Goal: Book appointment/travel/reservation

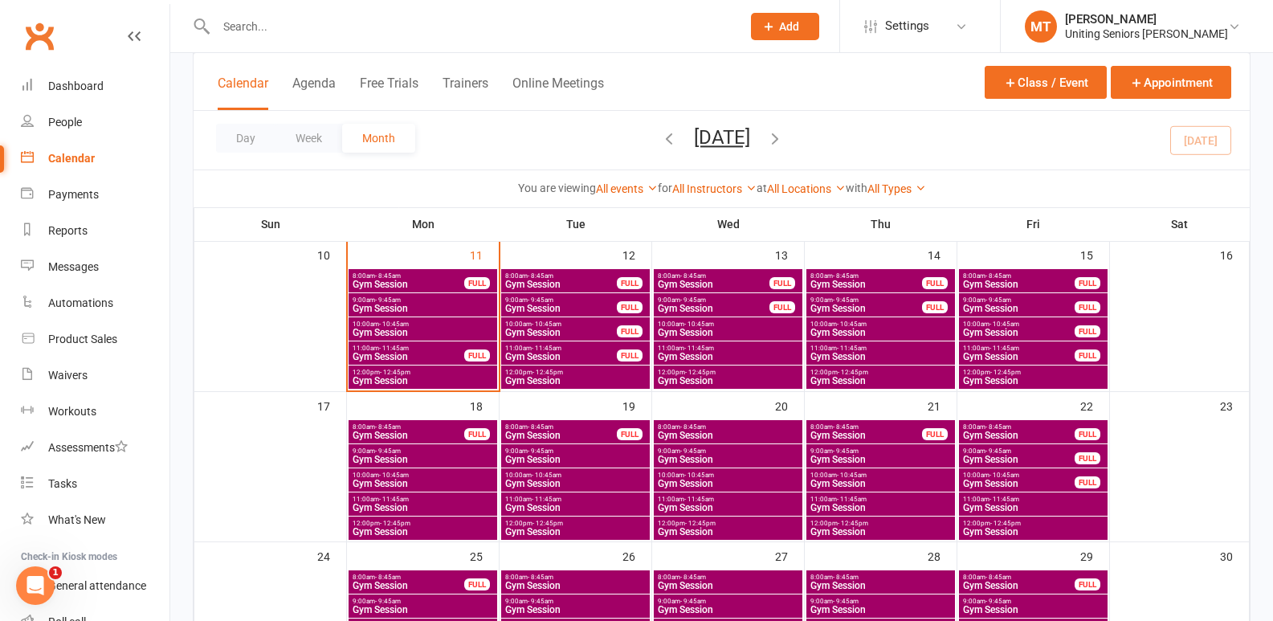
click at [878, 482] on span "Gym Session" at bounding box center [880, 484] width 142 height 10
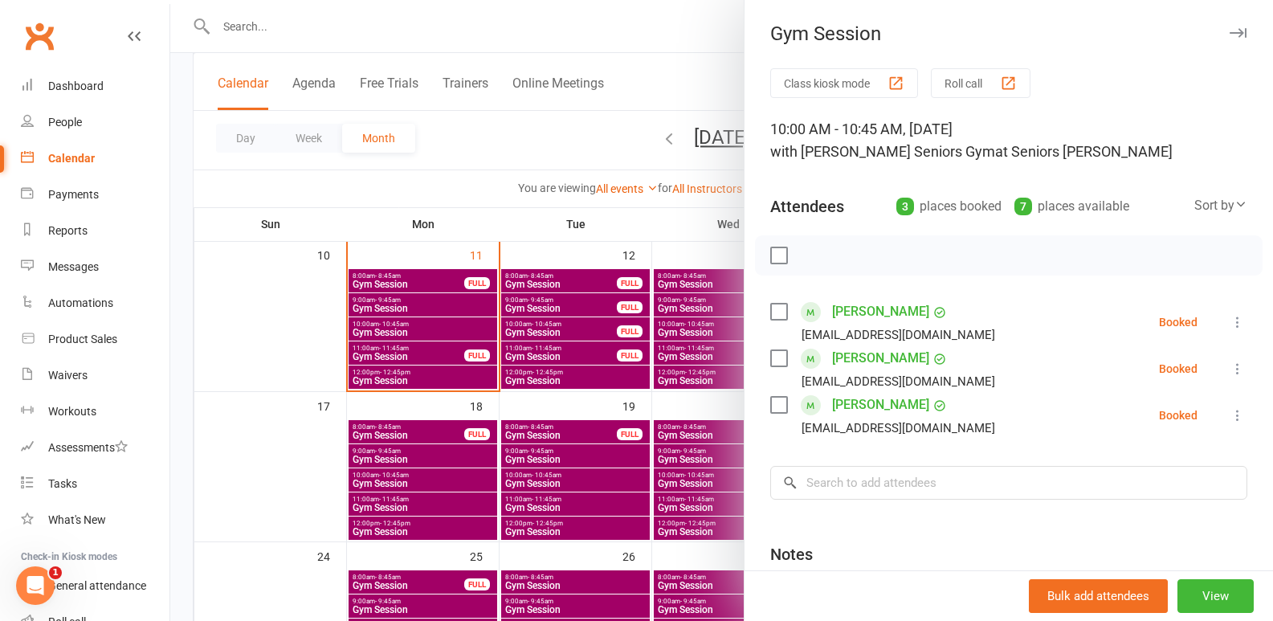
scroll to position [80, 0]
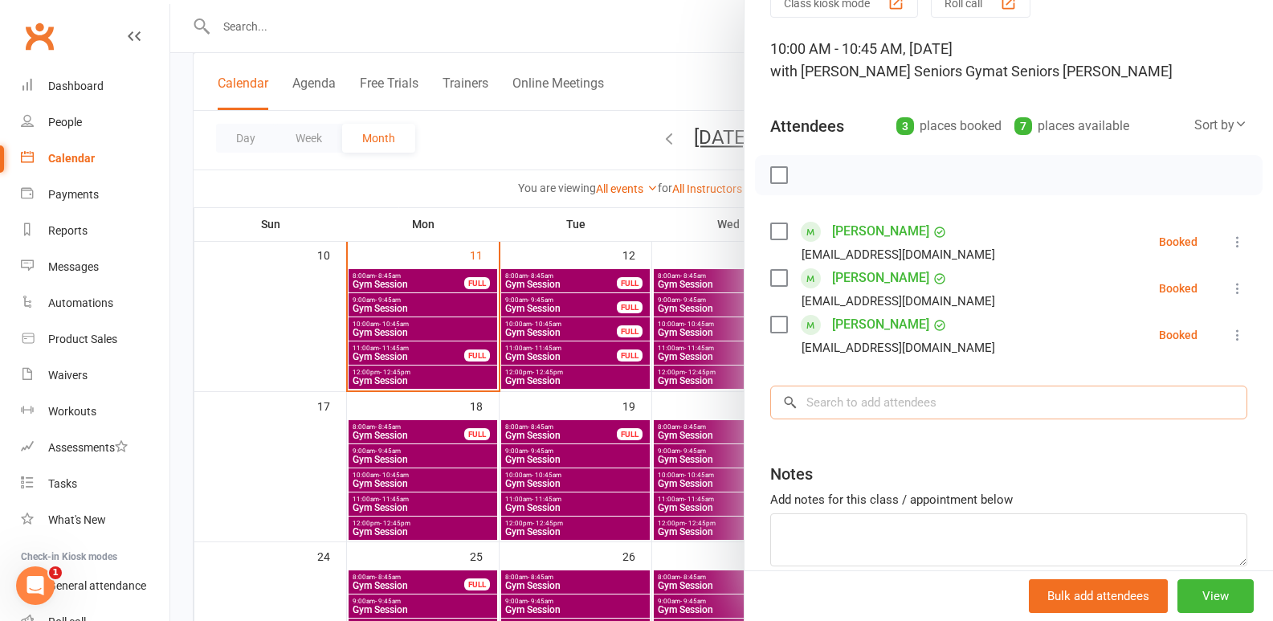
click at [901, 401] on input "search" at bounding box center [1008, 402] width 477 height 34
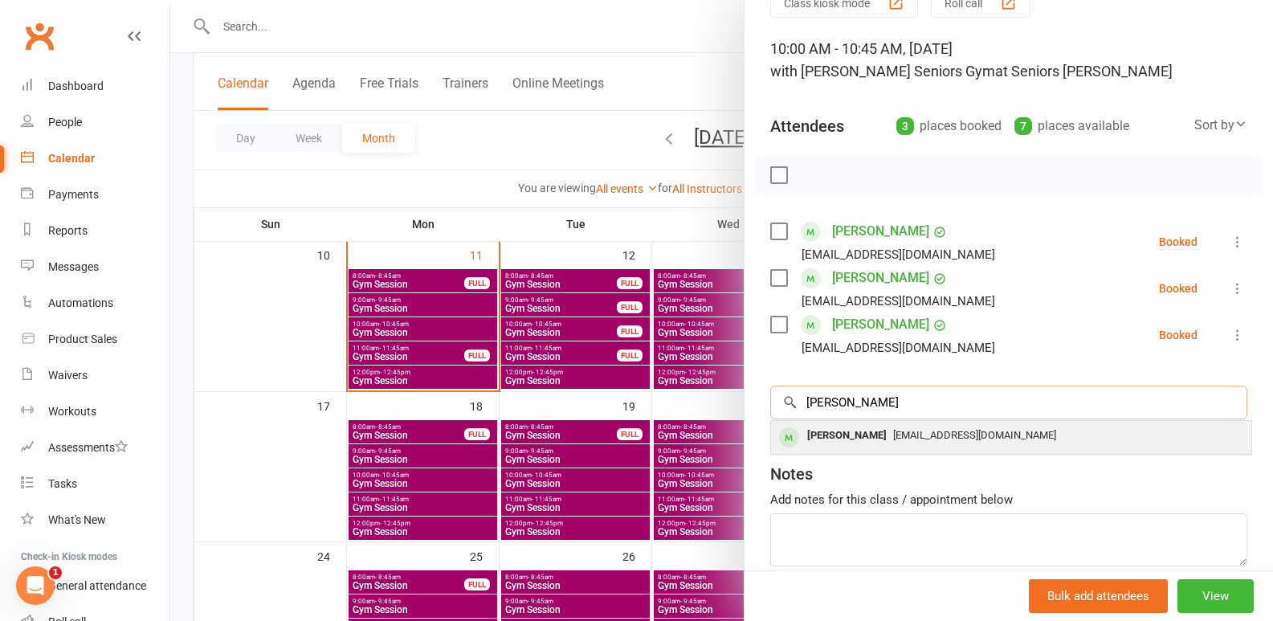
type input "[PERSON_NAME]"
click at [856, 434] on div "[PERSON_NAME]" at bounding box center [846, 435] width 92 height 23
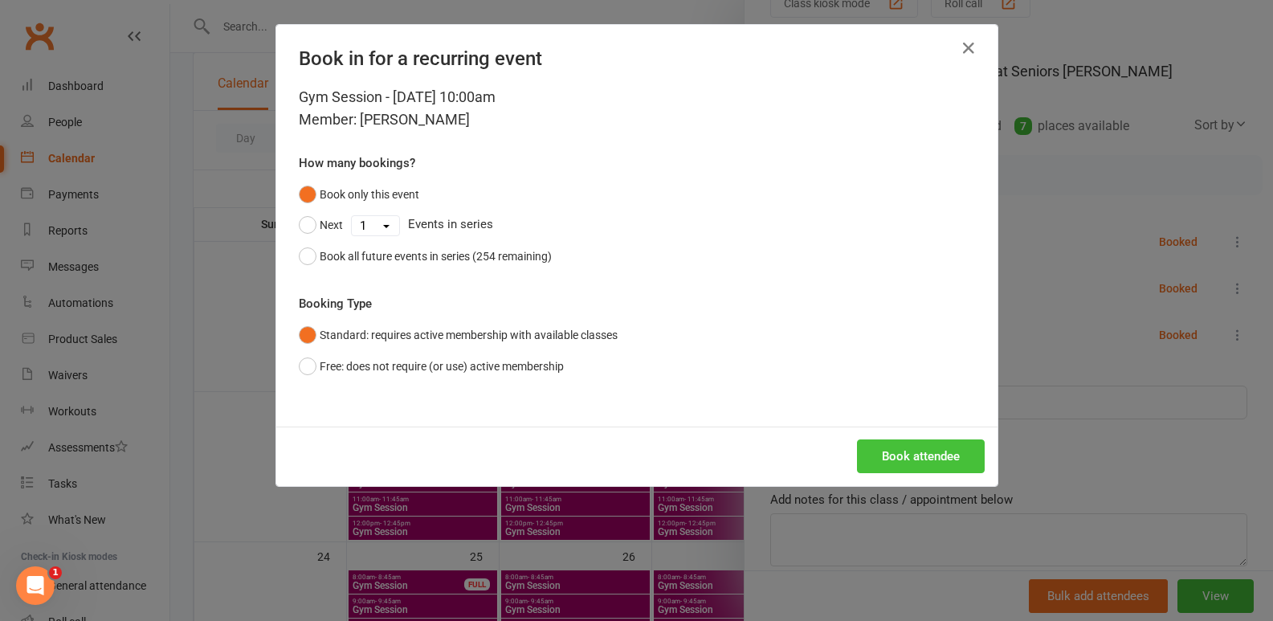
click at [927, 453] on button "Book attendee" at bounding box center [921, 456] width 128 height 34
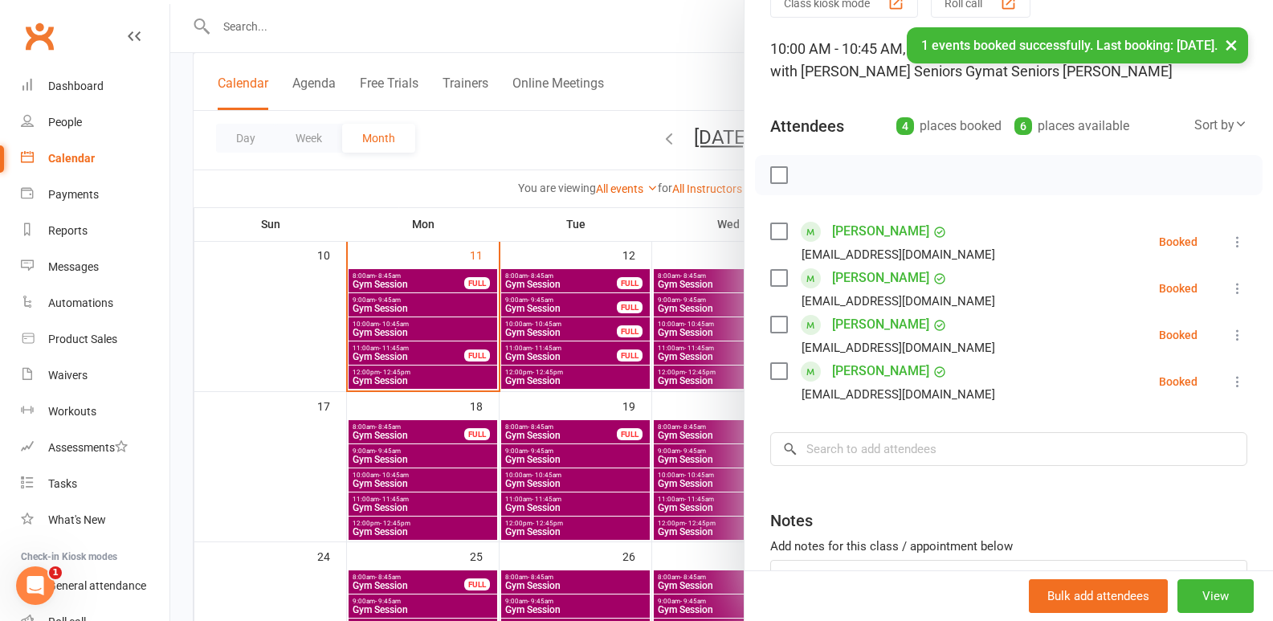
click at [596, 342] on div at bounding box center [721, 310] width 1102 height 621
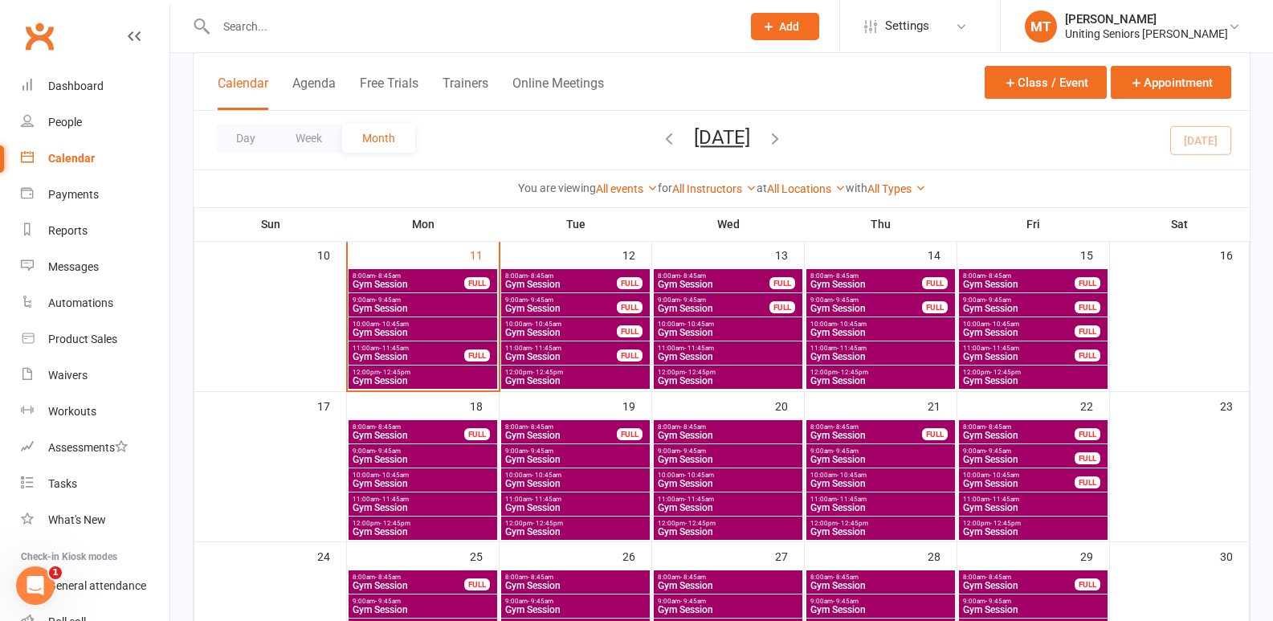
click at [288, 20] on input "text" at bounding box center [470, 26] width 519 height 22
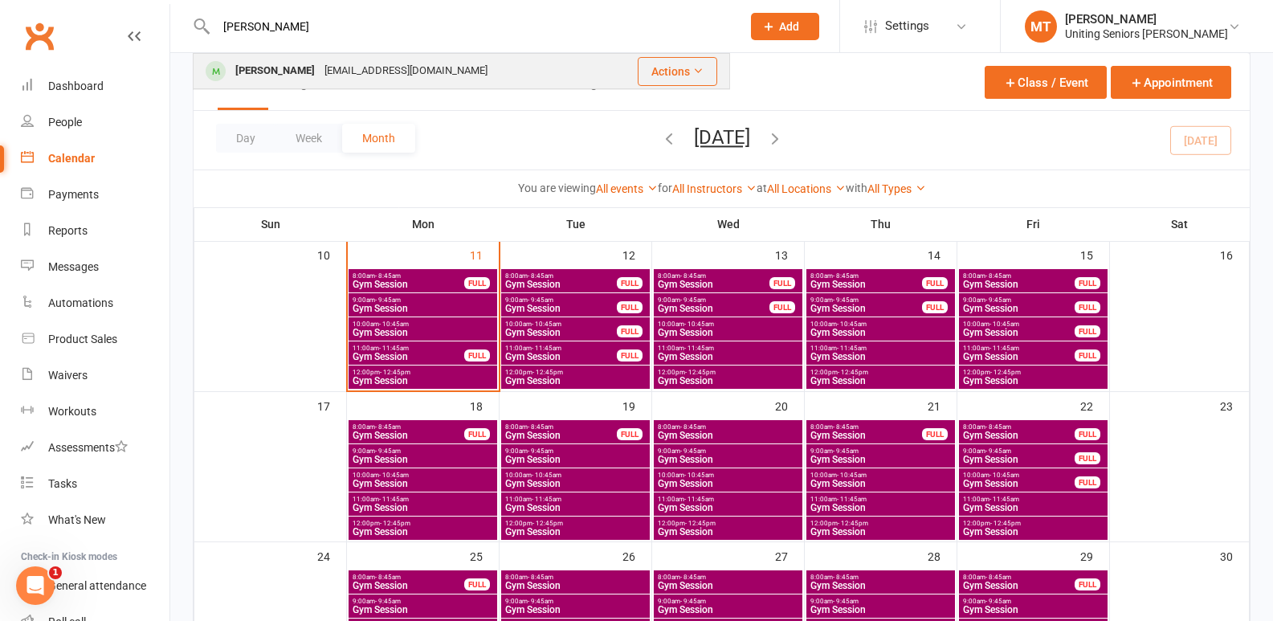
type input "[PERSON_NAME]"
click at [272, 68] on div "[PERSON_NAME]" at bounding box center [274, 70] width 89 height 23
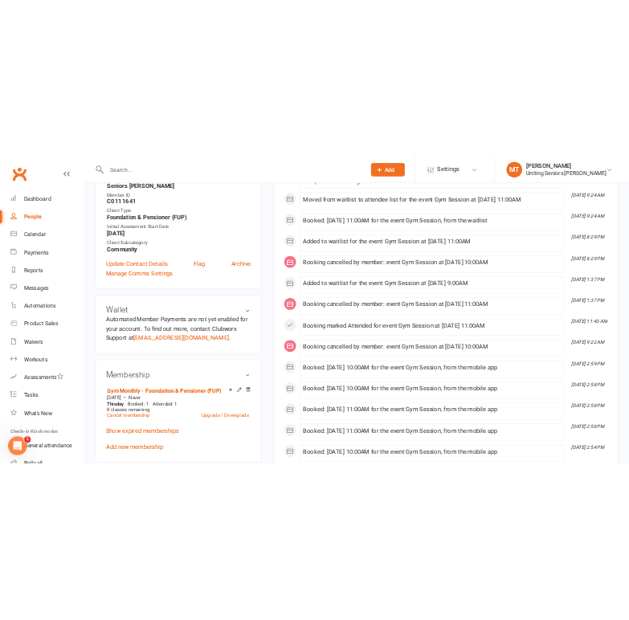
scroll to position [562, 0]
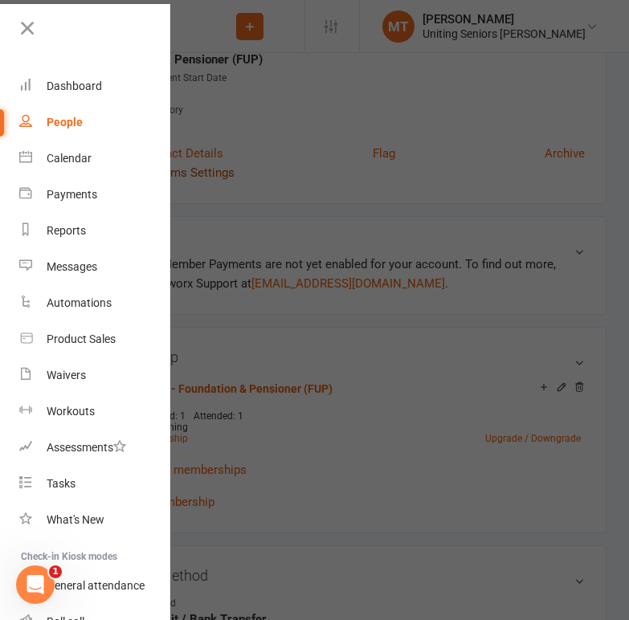
drag, startPoint x: 31, startPoint y: 39, endPoint x: 222, endPoint y: 181, distance: 238.8
click at [31, 39] on link at bounding box center [93, 34] width 155 height 36
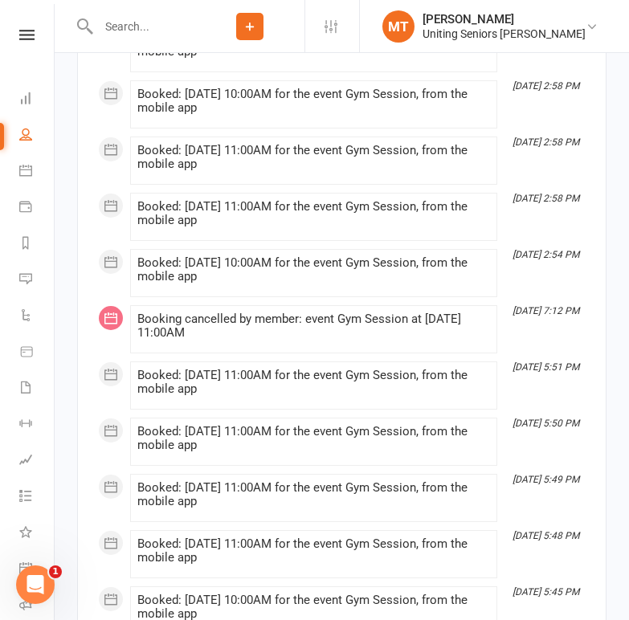
scroll to position [2810, 0]
